Goal: Transaction & Acquisition: Purchase product/service

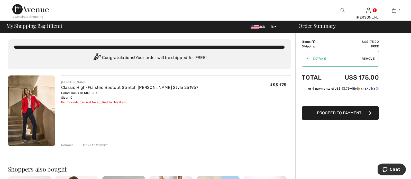
scroll to position [0, 0]
click at [369, 58] on span "Remove" at bounding box center [368, 58] width 13 height 5
click at [324, 58] on input "TEXT" at bounding box center [333, 58] width 62 height 15
click at [370, 58] on span "Apply" at bounding box center [370, 58] width 10 height 5
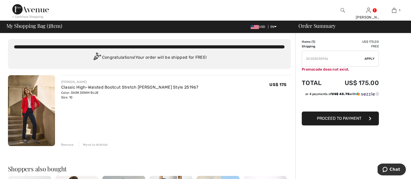
click at [337, 60] on input "TEXT" at bounding box center [333, 58] width 62 height 15
type input "G"
type input "GC005055956"
click at [369, 59] on span "Apply" at bounding box center [370, 58] width 10 height 5
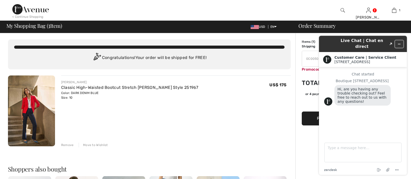
click at [400, 42] on icon "Minimize widget" at bounding box center [399, 44] width 4 height 4
